Goal: Information Seeking & Learning: Learn about a topic

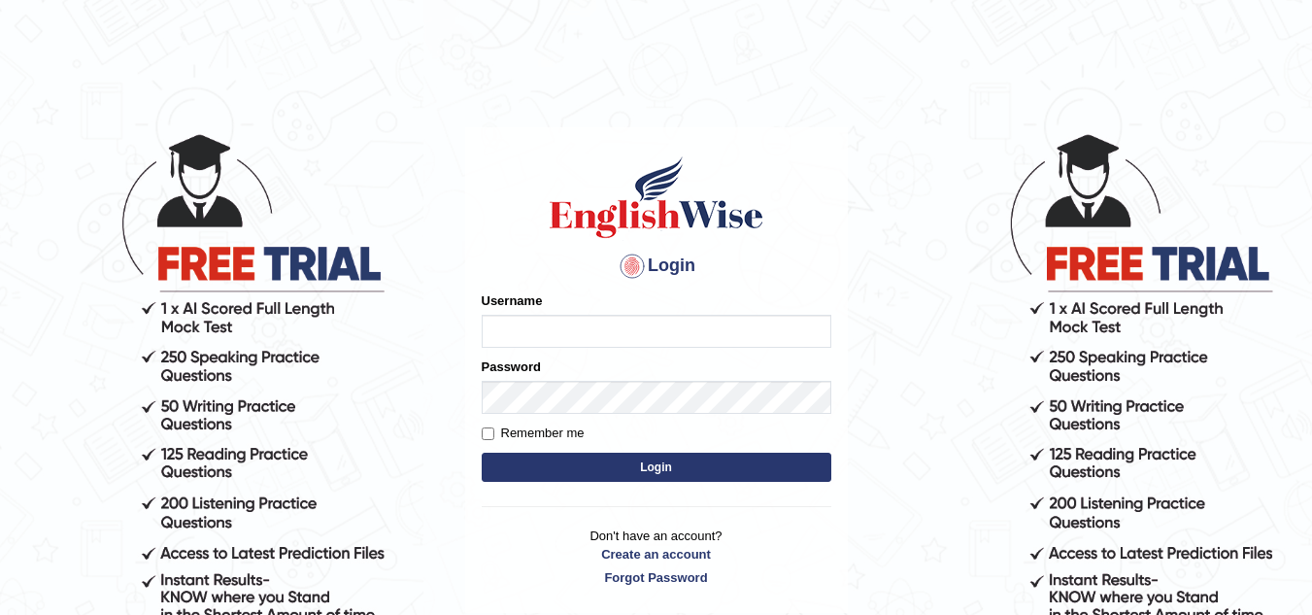
type input "[PERSON_NAME]"
click at [816, 478] on button "Login" at bounding box center [657, 466] width 350 height 29
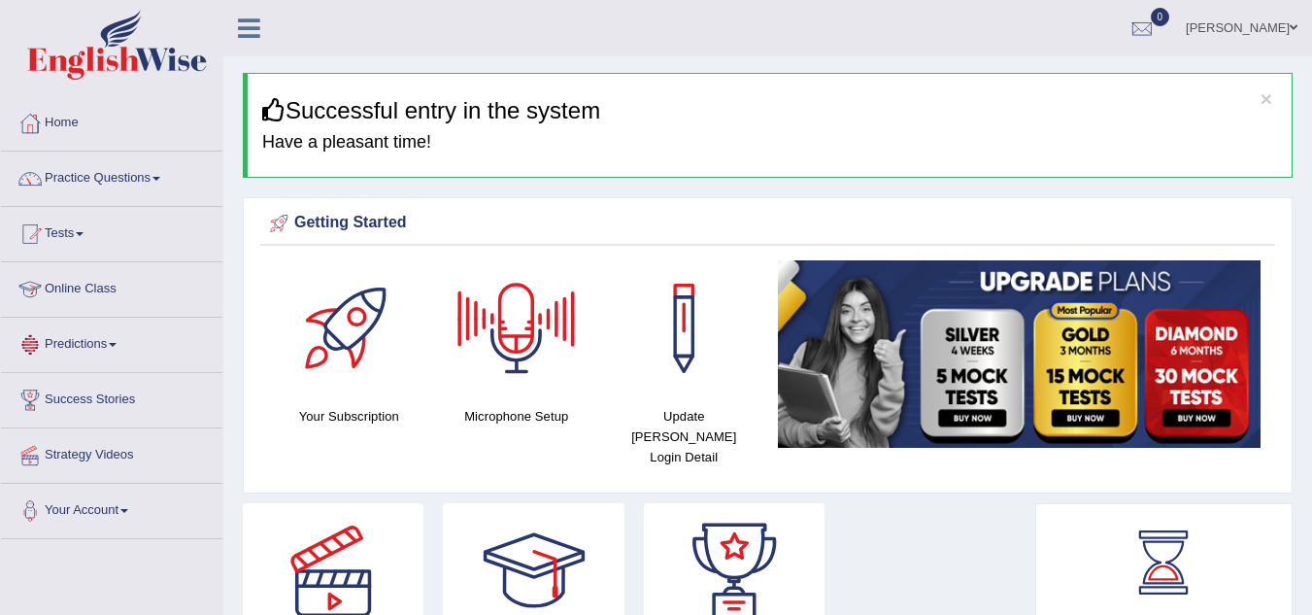
click at [79, 285] on link "Online Class" at bounding box center [111, 286] width 221 height 49
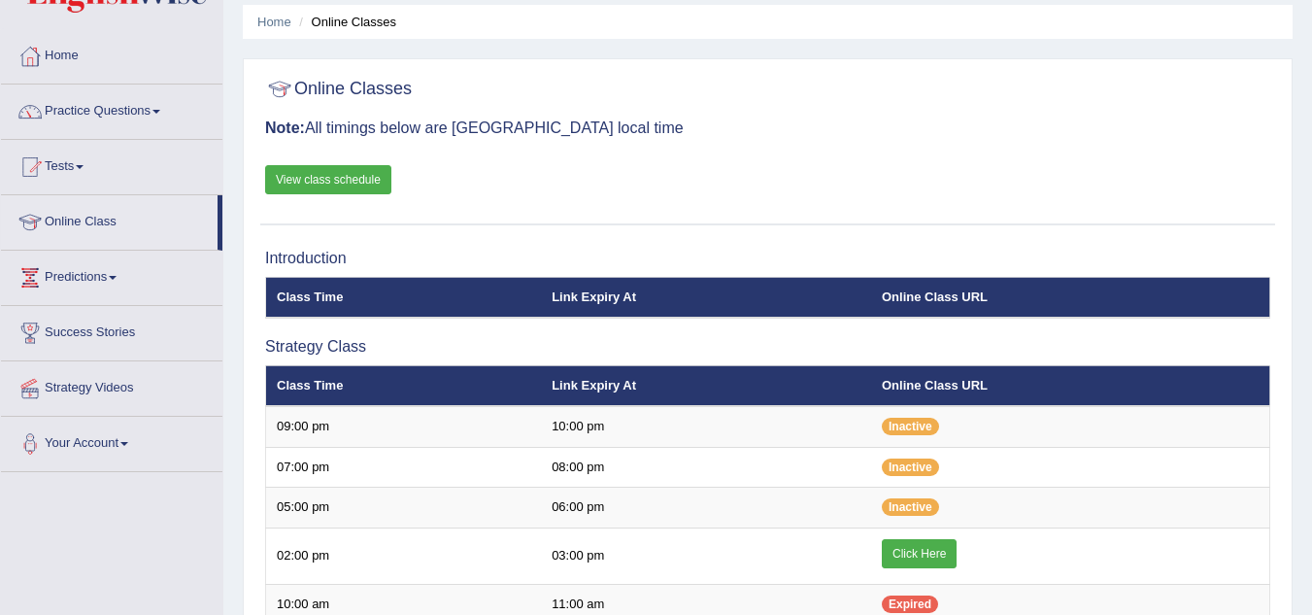
scroll to position [78, 0]
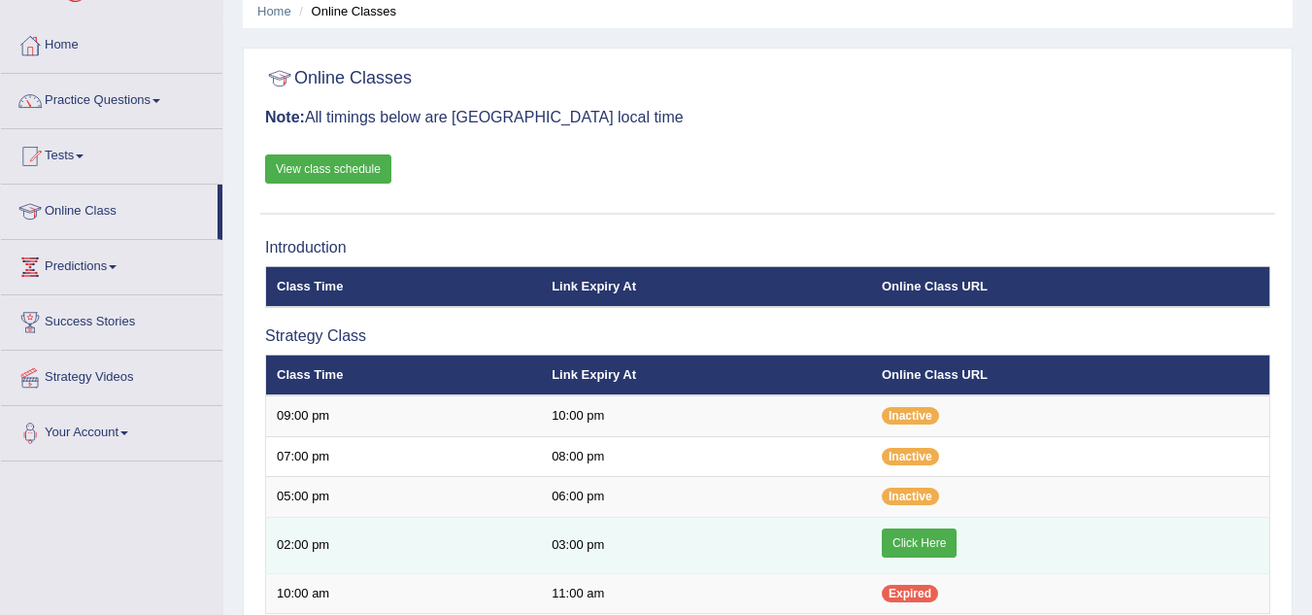
click at [928, 547] on link "Click Here" at bounding box center [919, 542] width 75 height 29
